Goal: Transaction & Acquisition: Download file/media

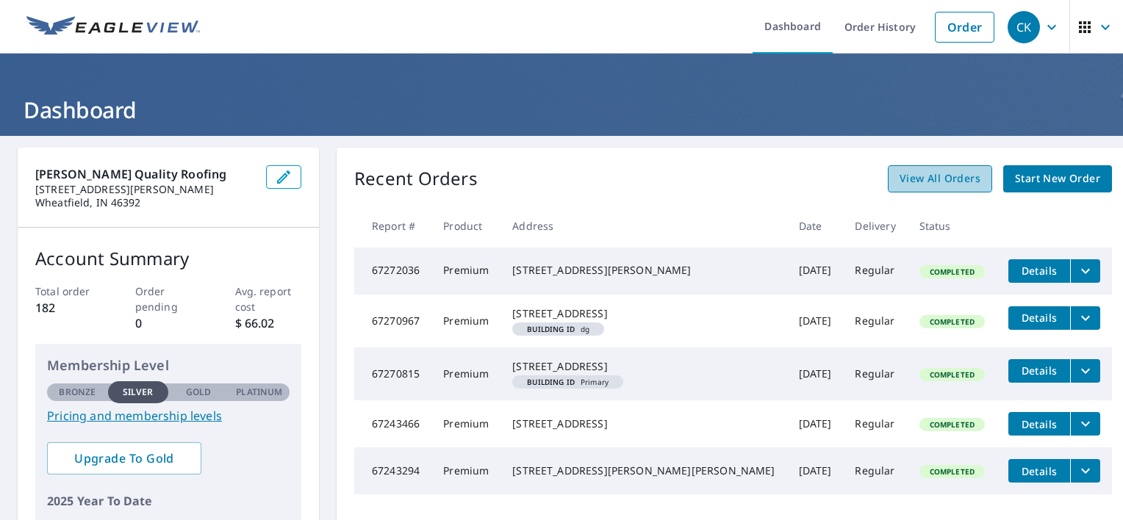
click at [900, 173] on span "View All Orders" at bounding box center [940, 179] width 81 height 18
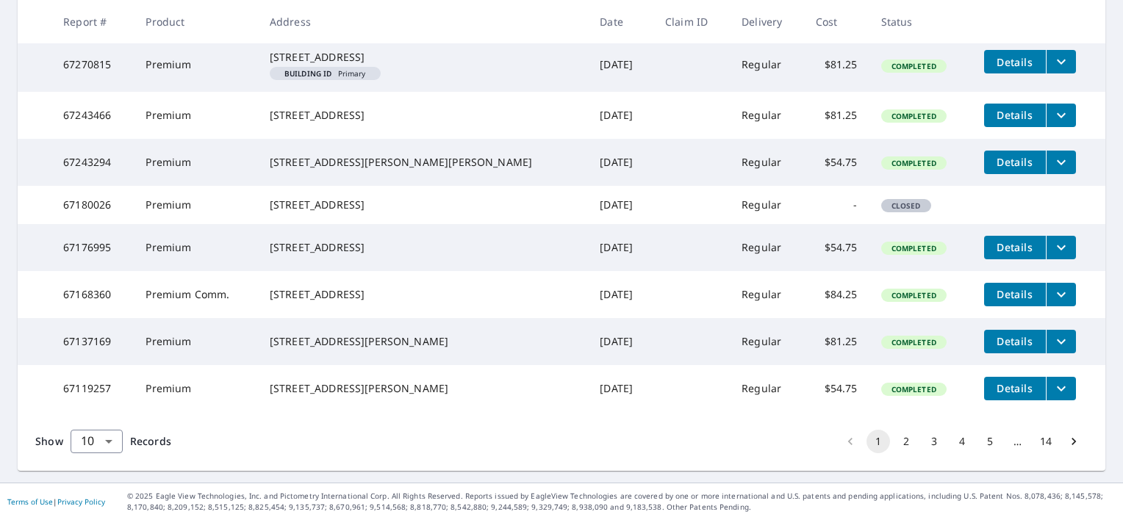
scroll to position [472, 0]
click at [109, 447] on body "CK CK Dashboard Order History Order CK Dashboard / Order History Order History …" at bounding box center [561, 260] width 1123 height 520
click at [99, 487] on li "100" at bounding box center [96, 489] width 52 height 26
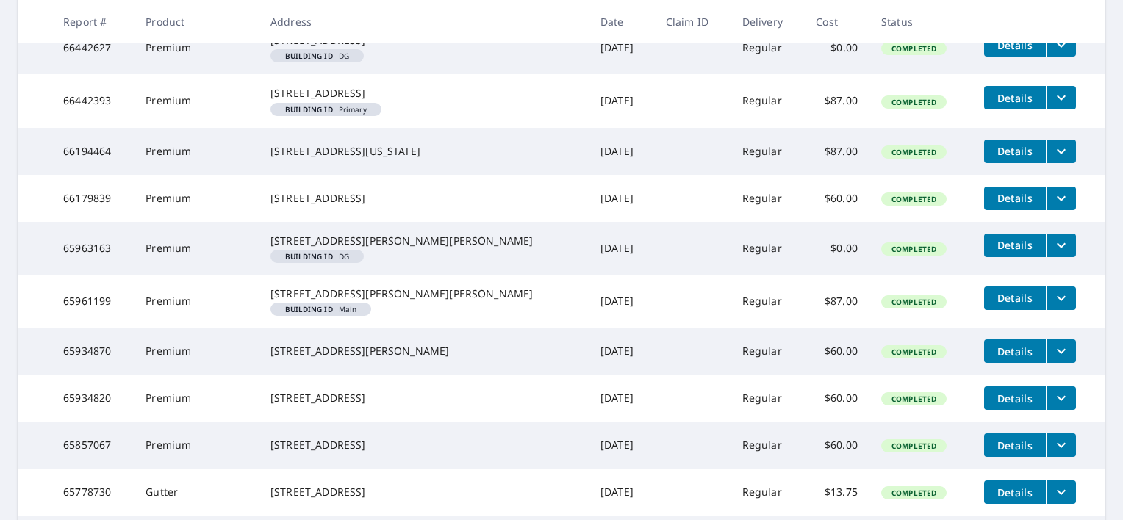
scroll to position [1754, 0]
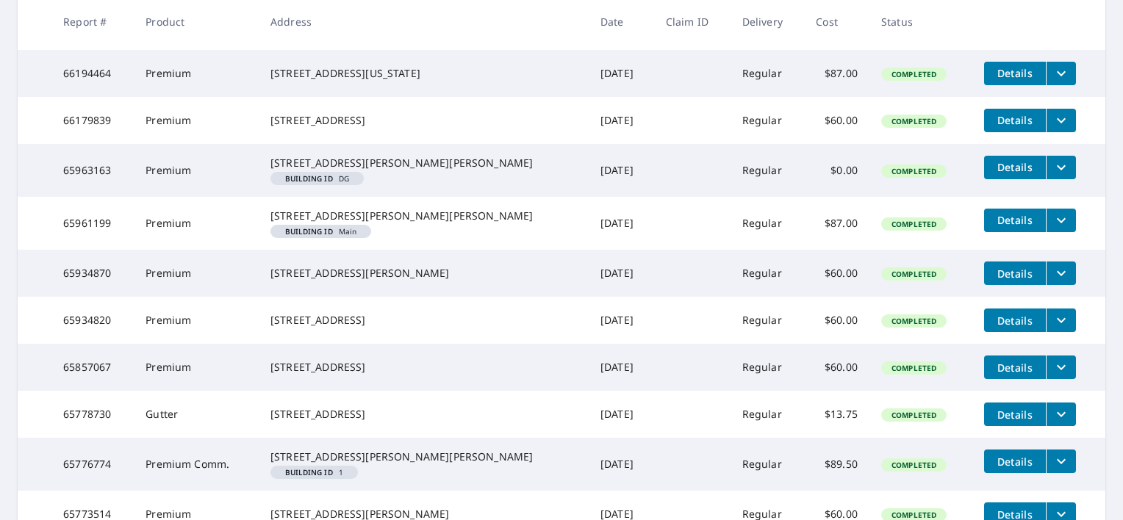
click at [1053, 29] on icon "filesDropdownBtn-66442393" at bounding box center [1062, 20] width 18 height 18
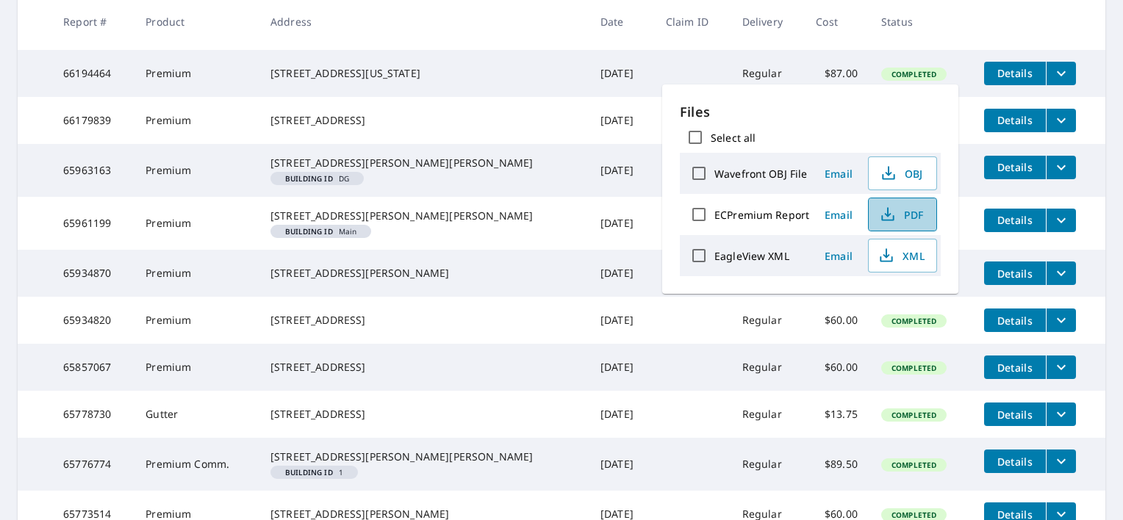
click at [903, 220] on span "PDF" at bounding box center [901, 215] width 47 height 18
